Goal: Task Accomplishment & Management: Use online tool/utility

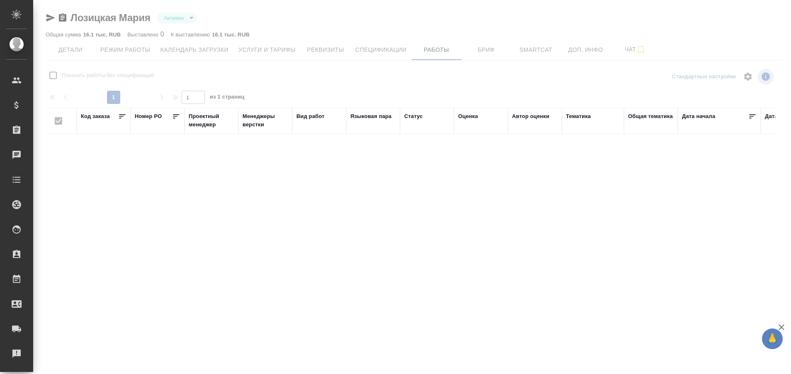
checkbox input "false"
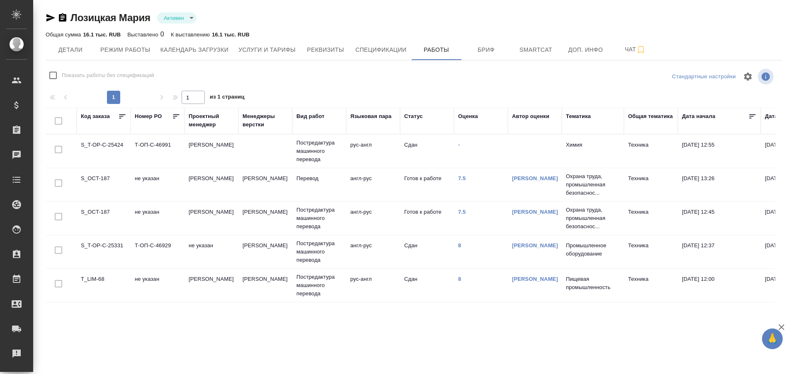
click at [104, 141] on td "S_T-OP-C-25424" at bounding box center [104, 151] width 54 height 29
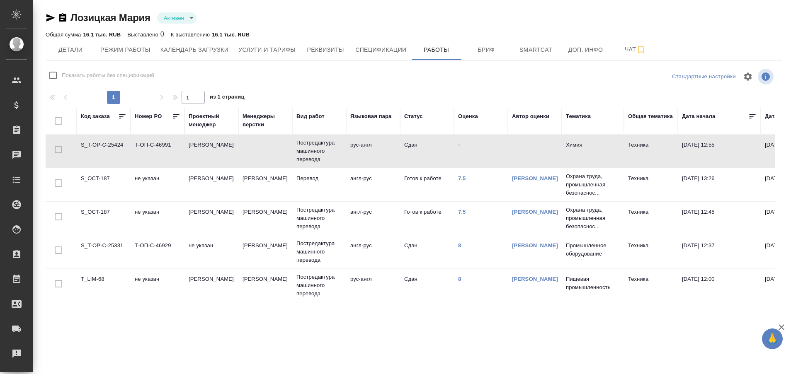
click at [104, 141] on td "S_T-OP-C-25424" at bounding box center [104, 151] width 54 height 29
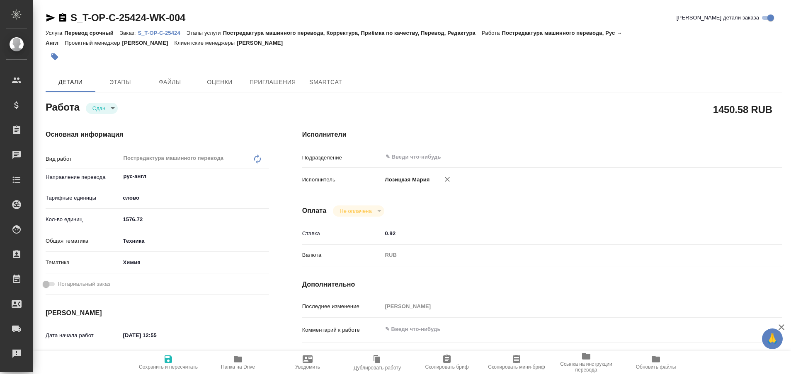
type textarea "x"
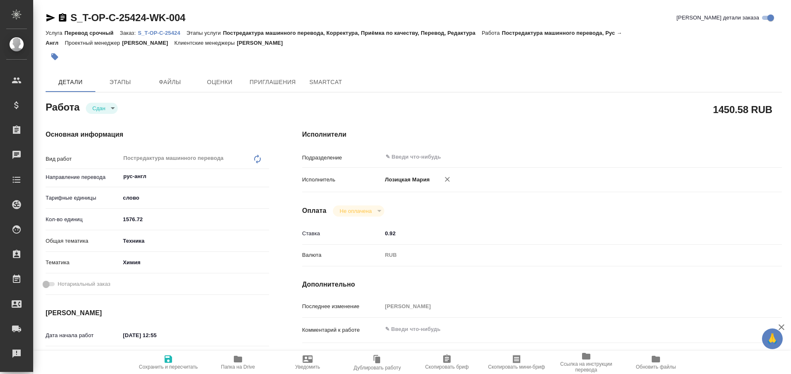
type textarea "x"
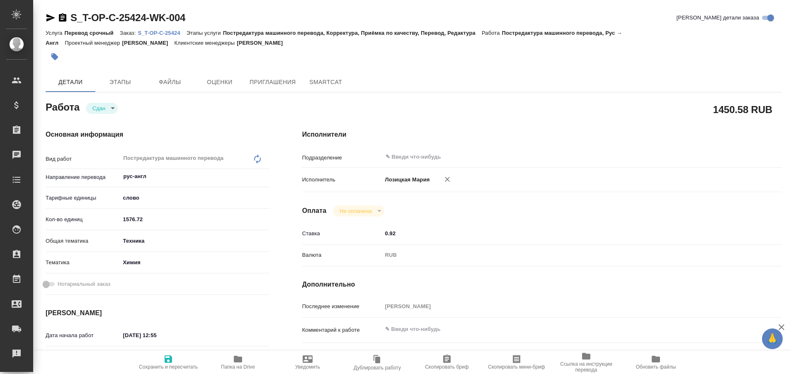
type textarea "x"
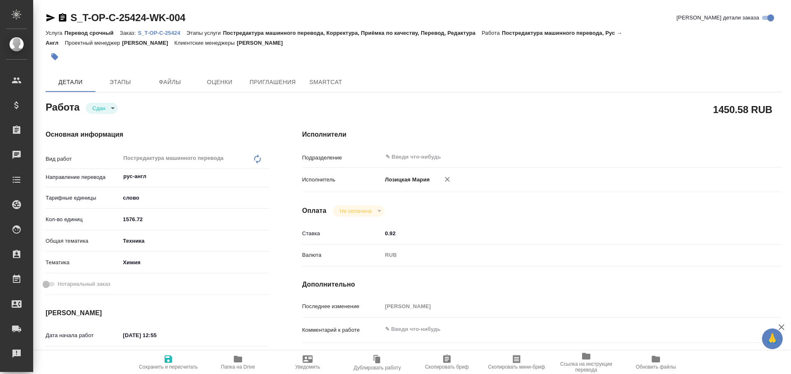
type textarea "x"
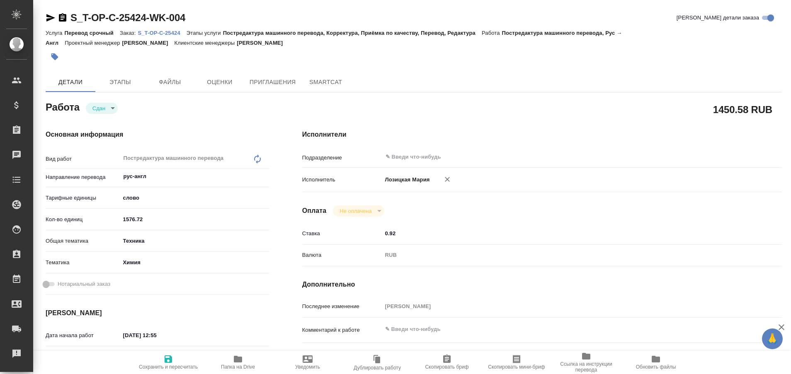
type textarea "x"
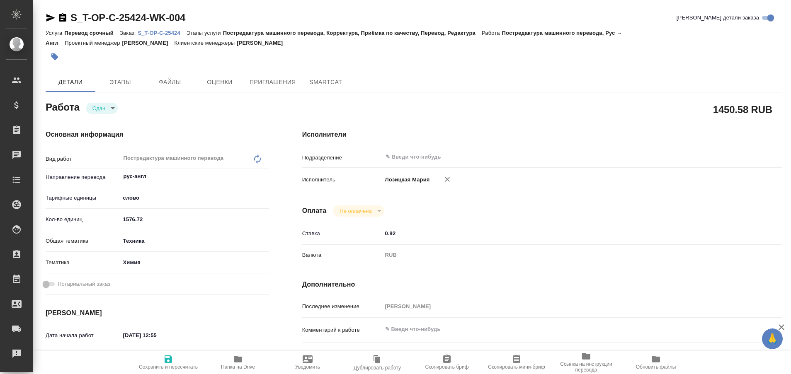
click at [159, 30] on p "S_T-OP-C-25424" at bounding box center [162, 33] width 49 height 6
type textarea "x"
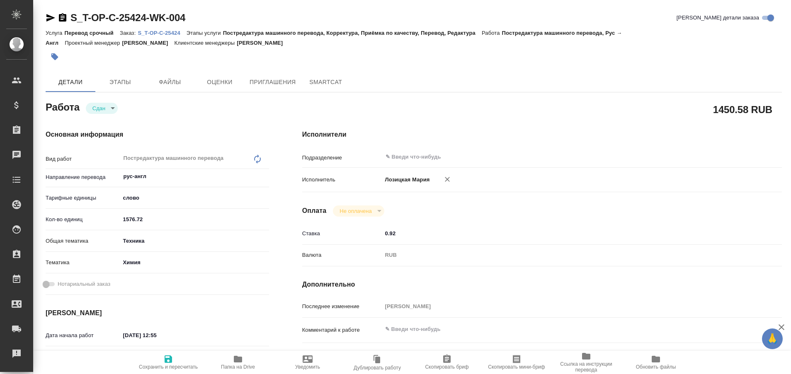
type textarea "x"
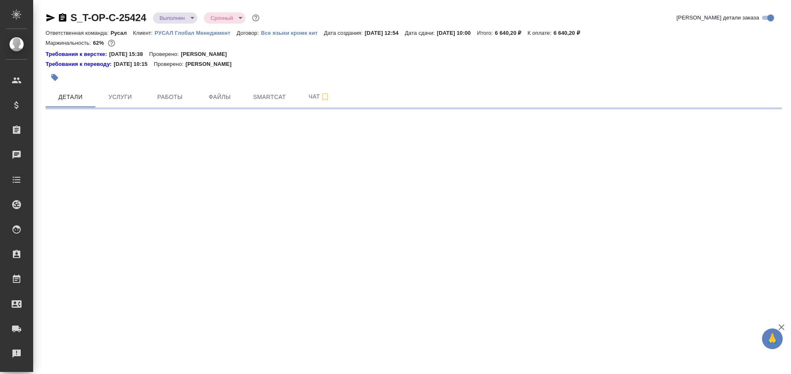
select select "RU"
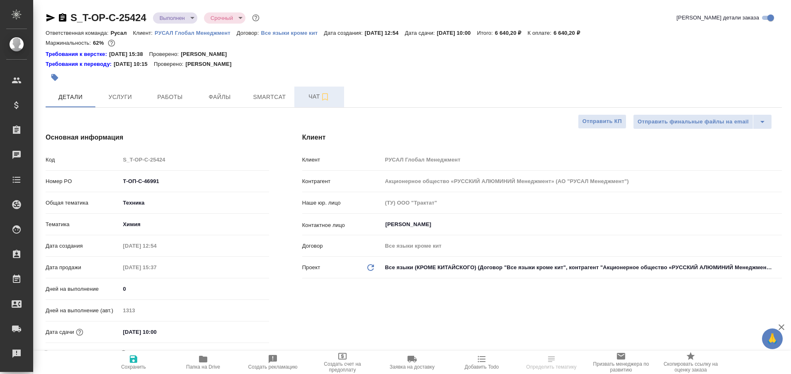
type textarea "x"
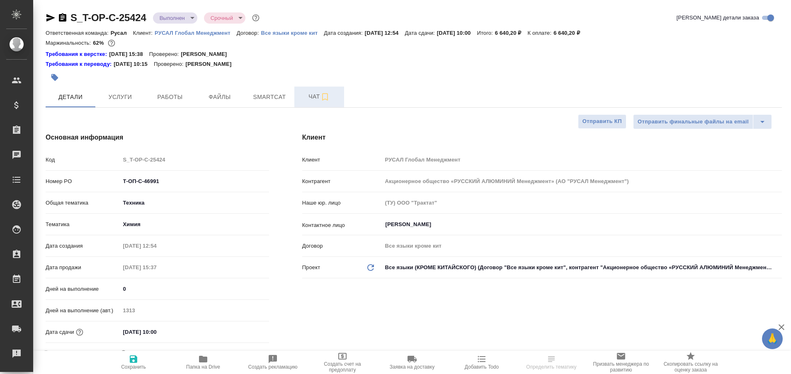
type textarea "x"
type input "[PERSON_NAME]"
click at [181, 99] on span "Работы" at bounding box center [170, 97] width 40 height 10
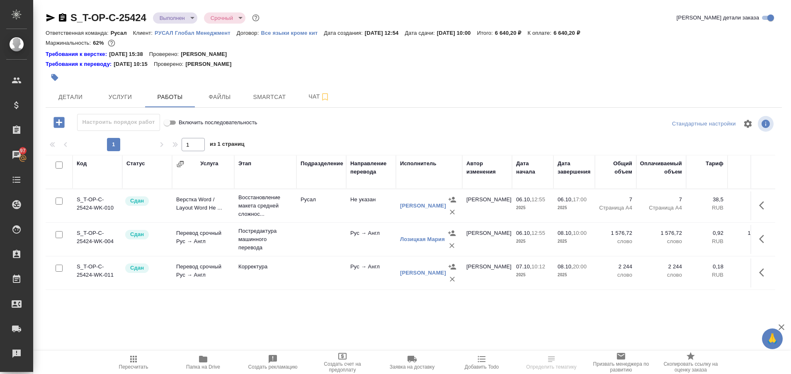
scroll to position [0, 209]
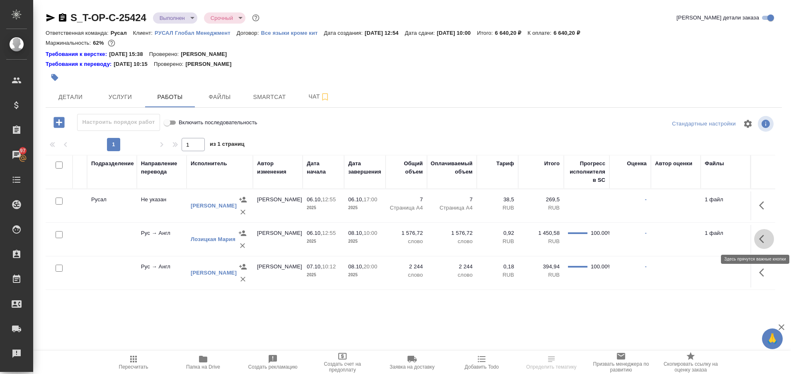
click at [762, 238] on icon "button" at bounding box center [761, 239] width 5 height 8
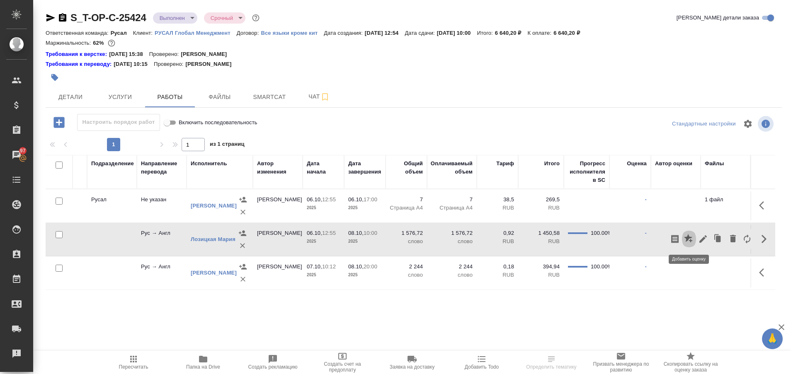
click at [690, 241] on icon "button" at bounding box center [688, 238] width 8 height 8
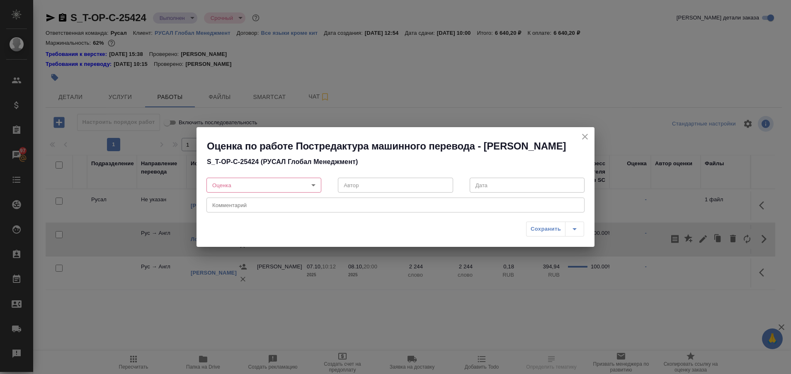
click at [315, 192] on body "🙏 .cls-1 fill:#fff; AWATERA Plastinina Anastasia Клиенты Спецификации Заказы 97…" at bounding box center [395, 187] width 791 height 374
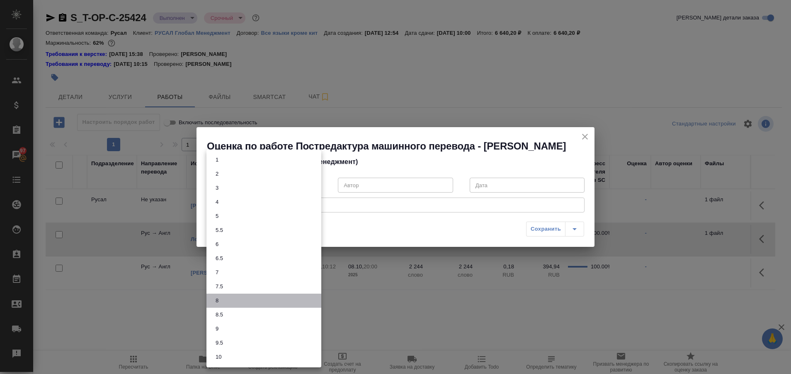
click at [262, 303] on li "8" at bounding box center [264, 301] width 115 height 14
type input "8"
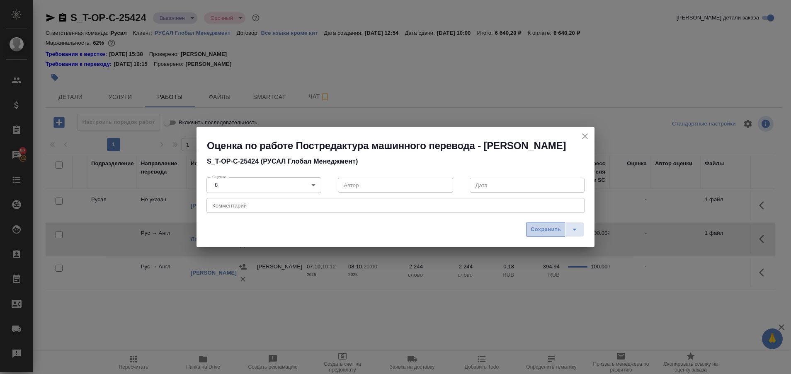
click at [540, 225] on span "Сохранить" at bounding box center [546, 230] width 30 height 10
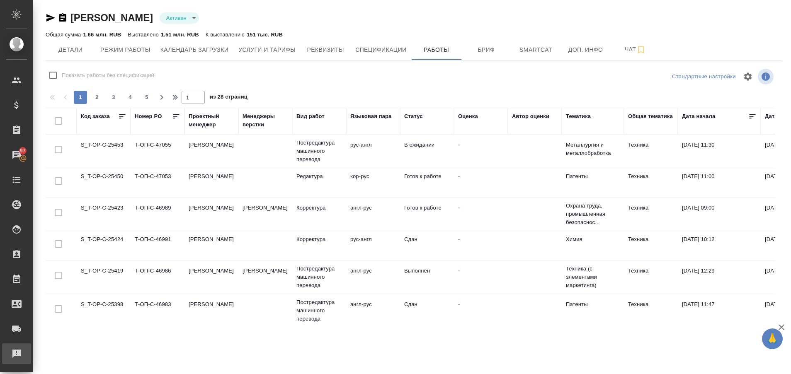
click at [5, 356] on link "Рекламации" at bounding box center [16, 354] width 29 height 21
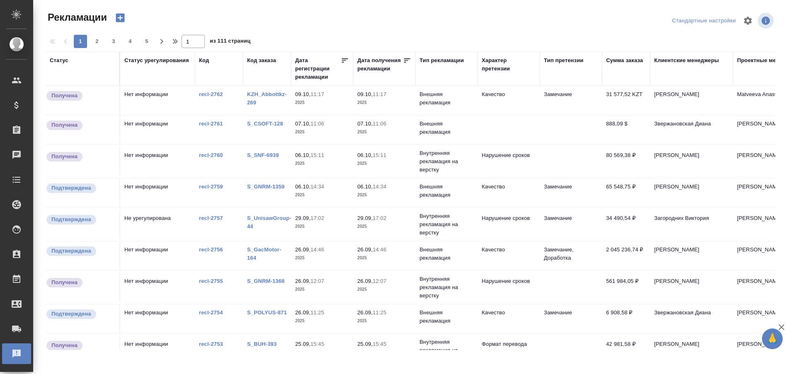
click at [257, 96] on link "KZH_Abbottkz-269" at bounding box center [267, 98] width 40 height 15
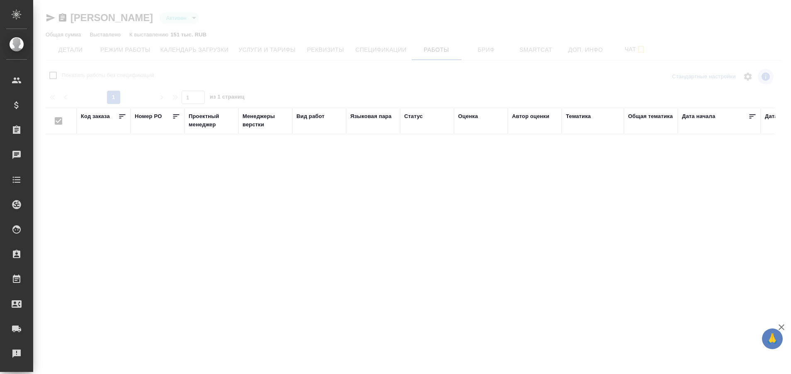
type input "active"
checkbox input "false"
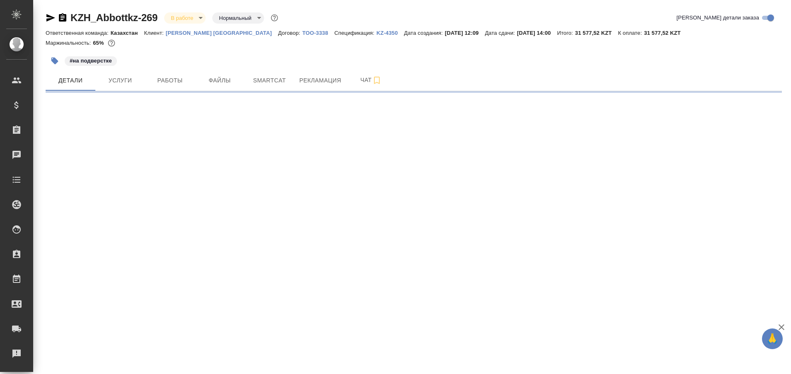
select select "RU"
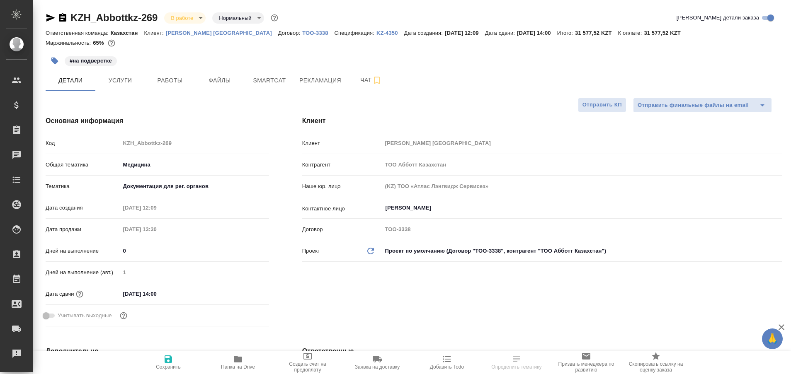
type textarea "x"
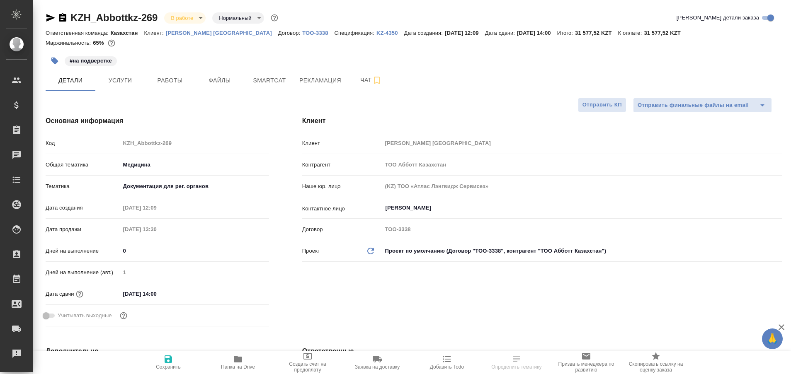
type textarea "x"
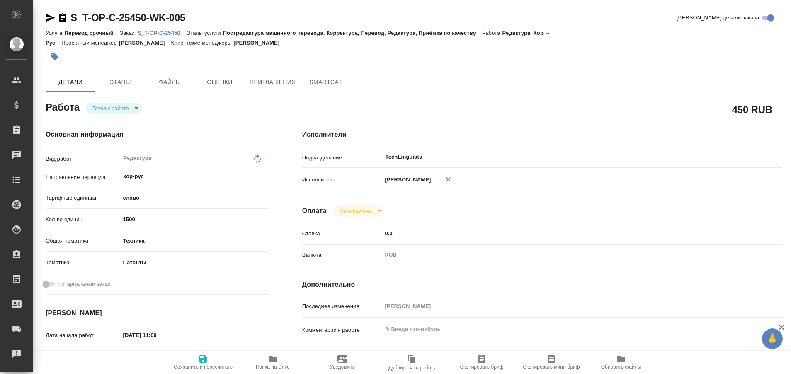
type textarea "x"
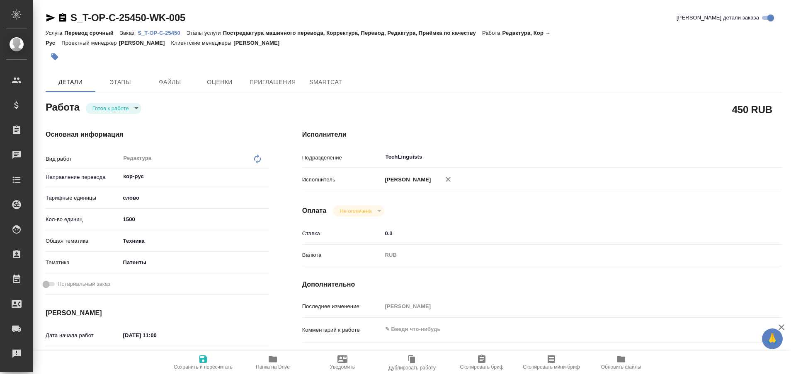
type textarea "x"
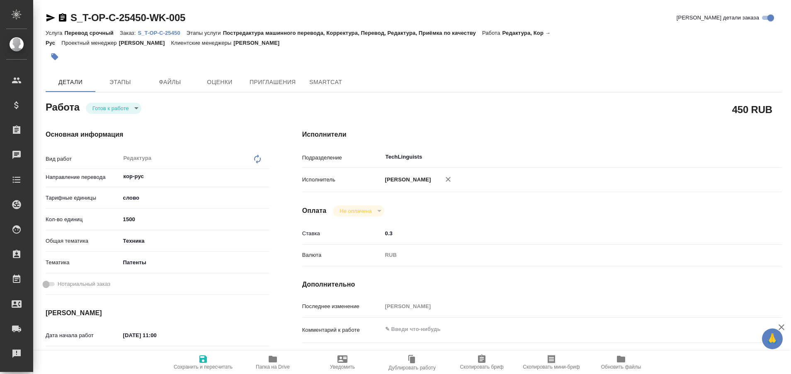
type textarea "x"
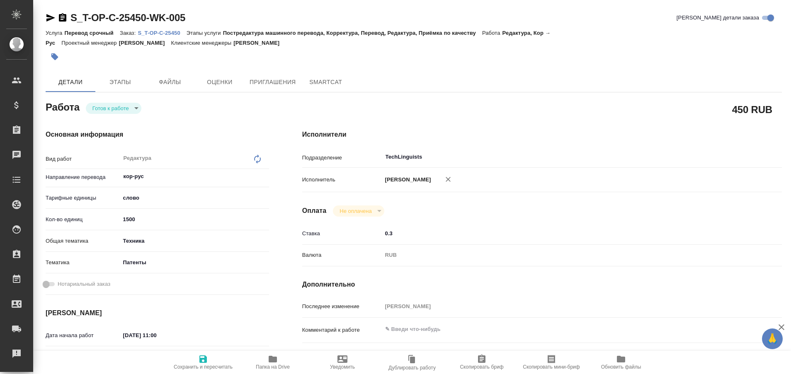
type textarea "x"
